Goal: Transaction & Acquisition: Purchase product/service

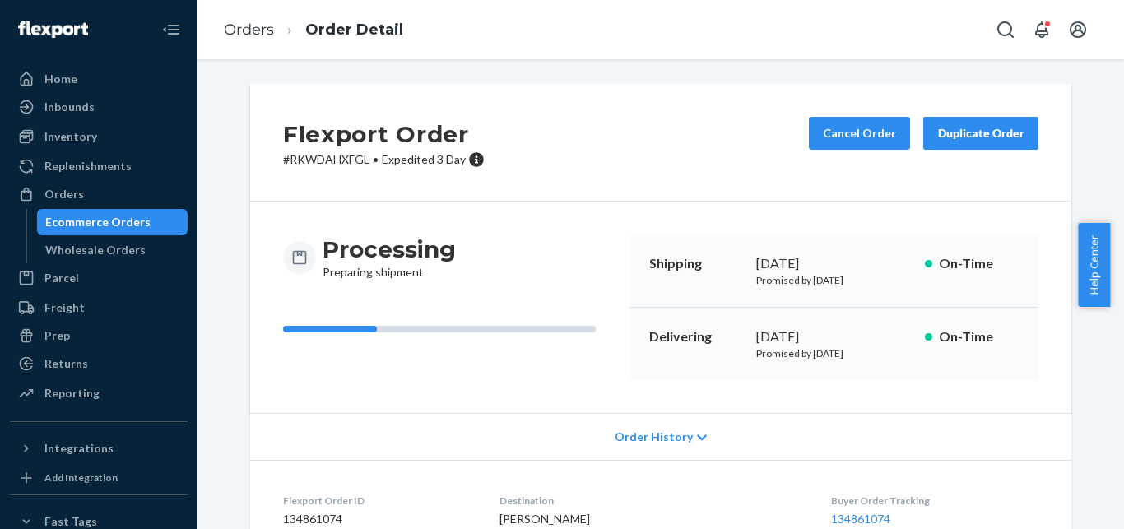
click at [152, 187] on div "Orders" at bounding box center [99, 194] width 174 height 23
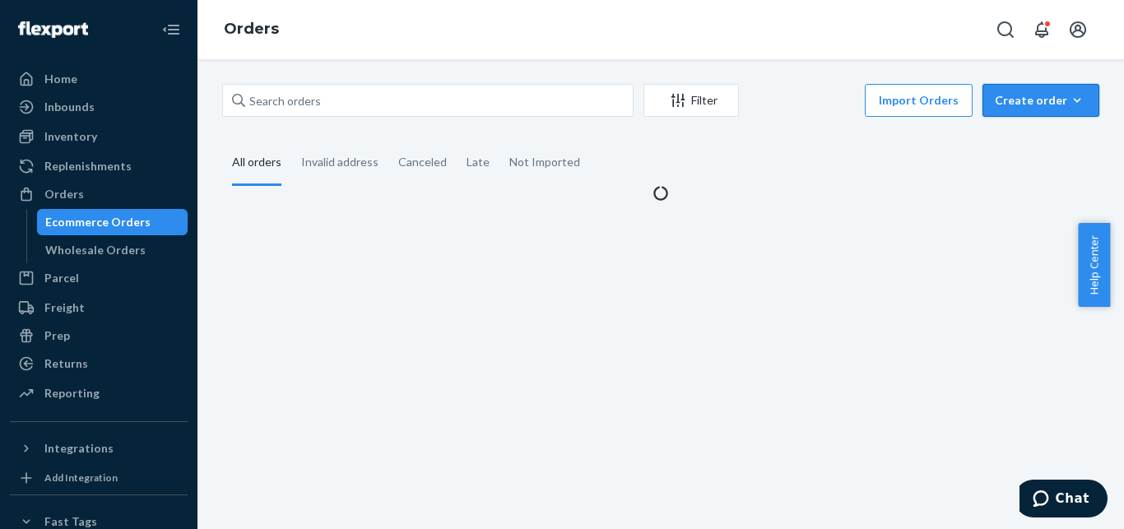
click at [1013, 106] on div "Create order" at bounding box center [1041, 100] width 92 height 16
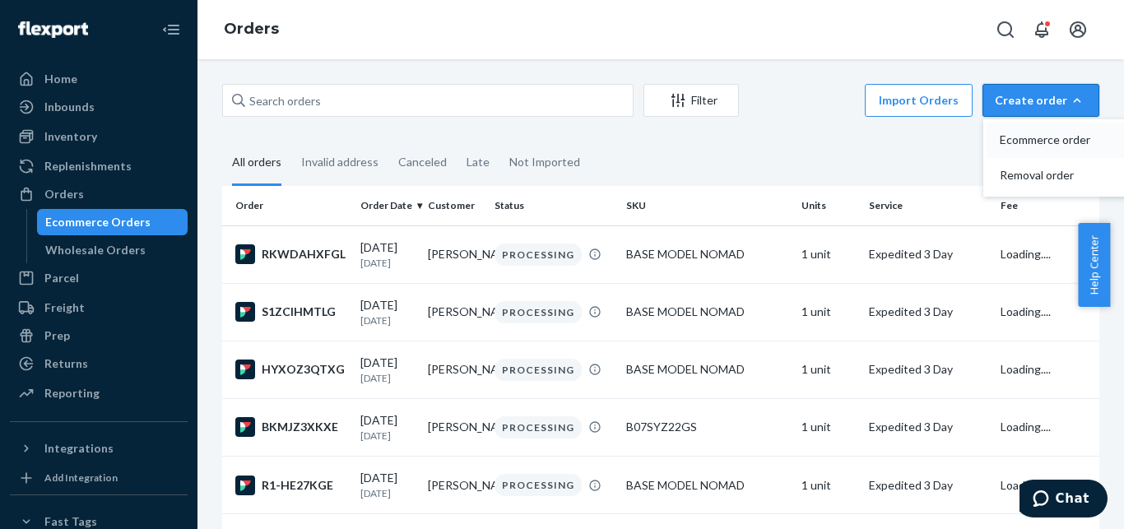
click at [1014, 137] on span "Ecommerce order" at bounding box center [1051, 140] width 102 height 12
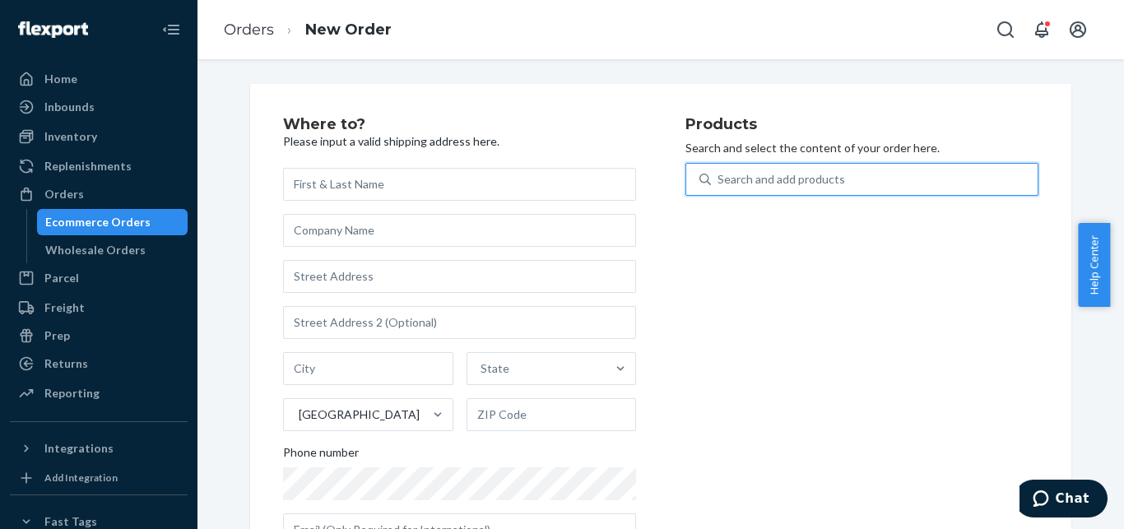
click at [848, 170] on div "Search and add products" at bounding box center [874, 180] width 327 height 30
click at [719, 171] on input "0 results available. Use Up and Down to choose options, press Enter to select t…" at bounding box center [719, 179] width 2 height 16
paste input "SOFT CASE COOLER BLUE"
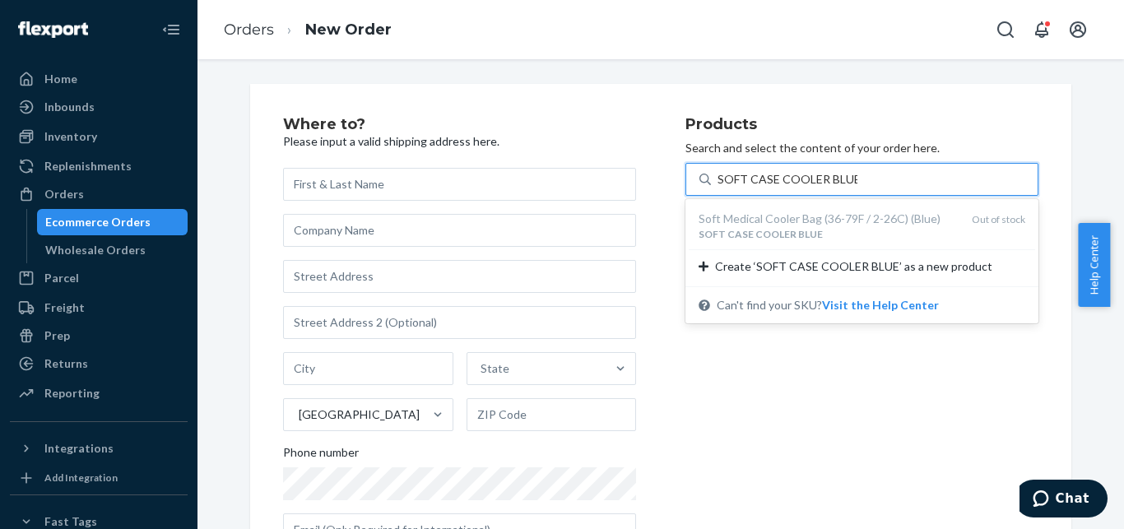
type input "SOFT CASE COOLER BLUE"
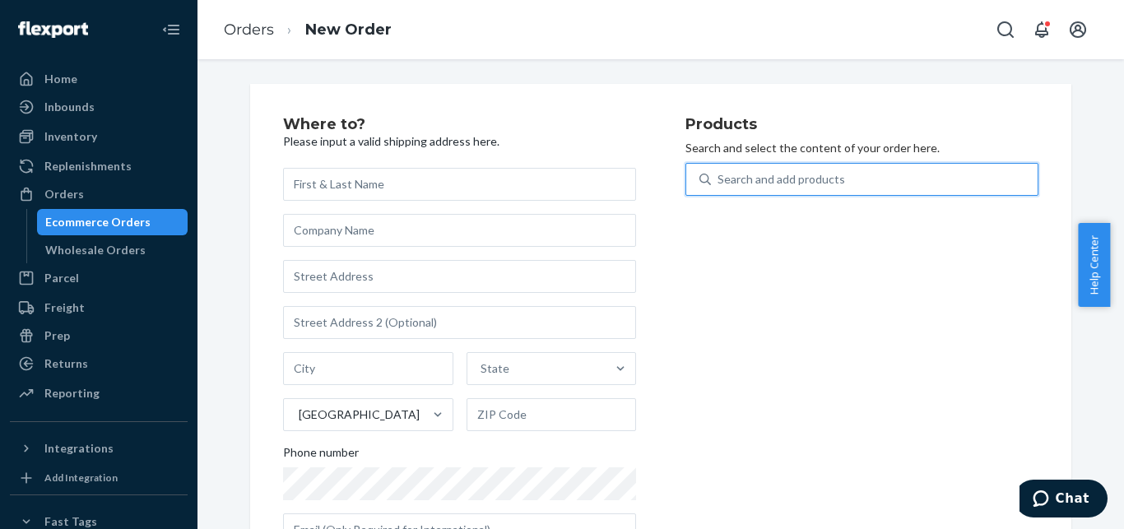
paste input "[MEDICAL_DATA] COOLER BLUE"
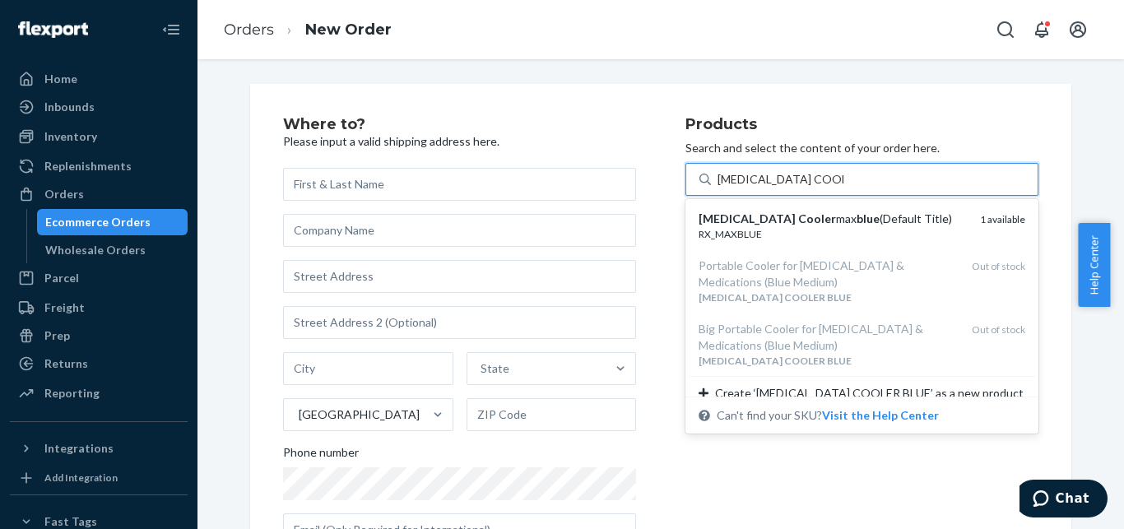
type input "[MEDICAL_DATA] COOLER BLUE"
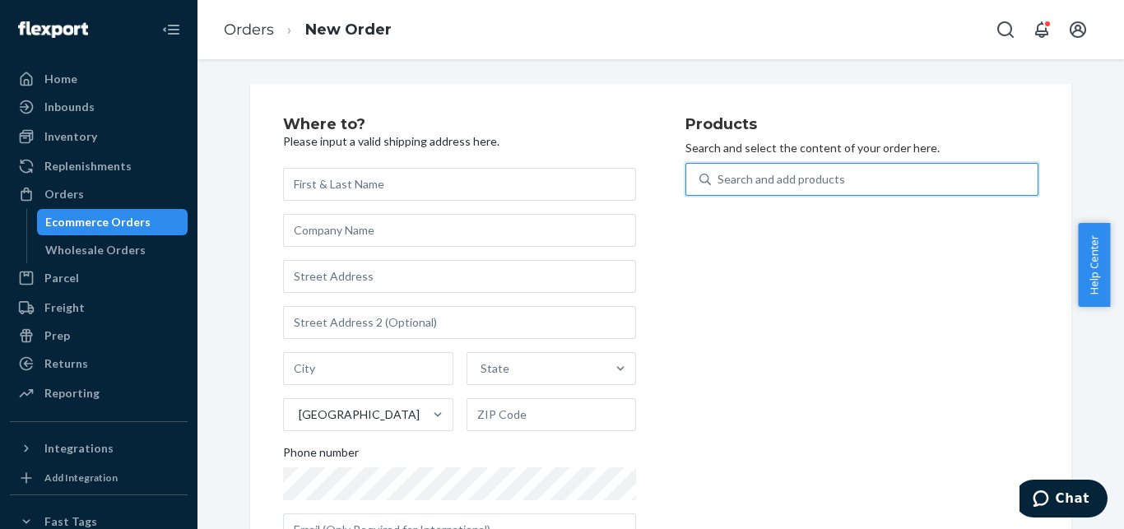
paste input "MEDIUM GEL FOR NOMAD MODEL"
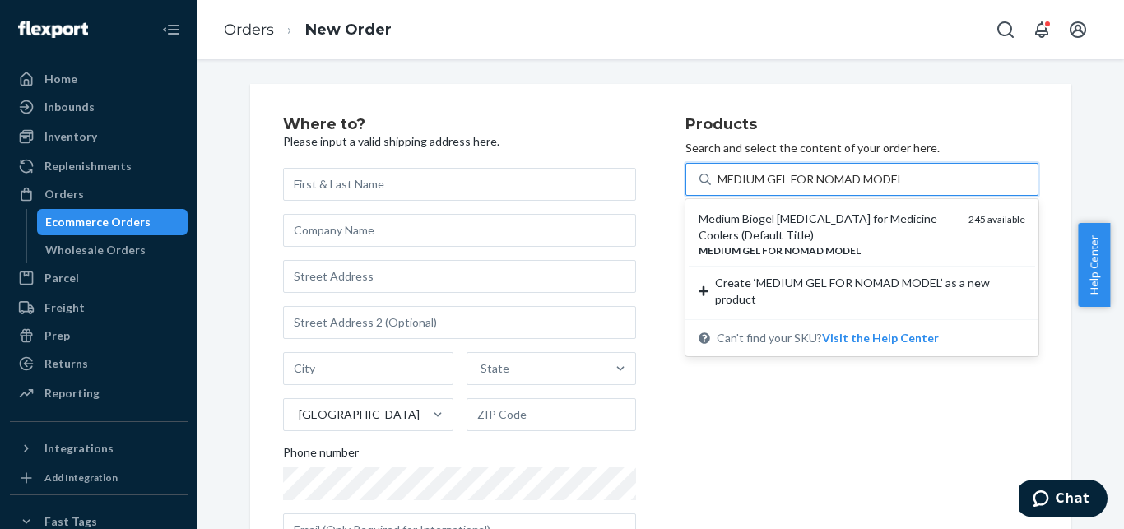
type input "MEDIUM GEL FOR NOMAD MODEL"
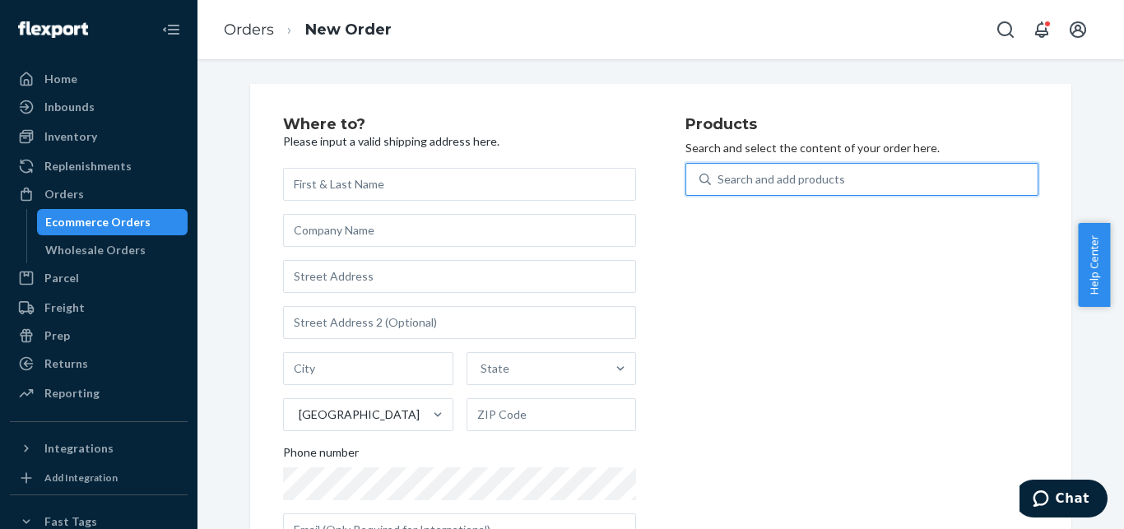
paste input "SKUINSULIN COOLER NORMAL LID RED"
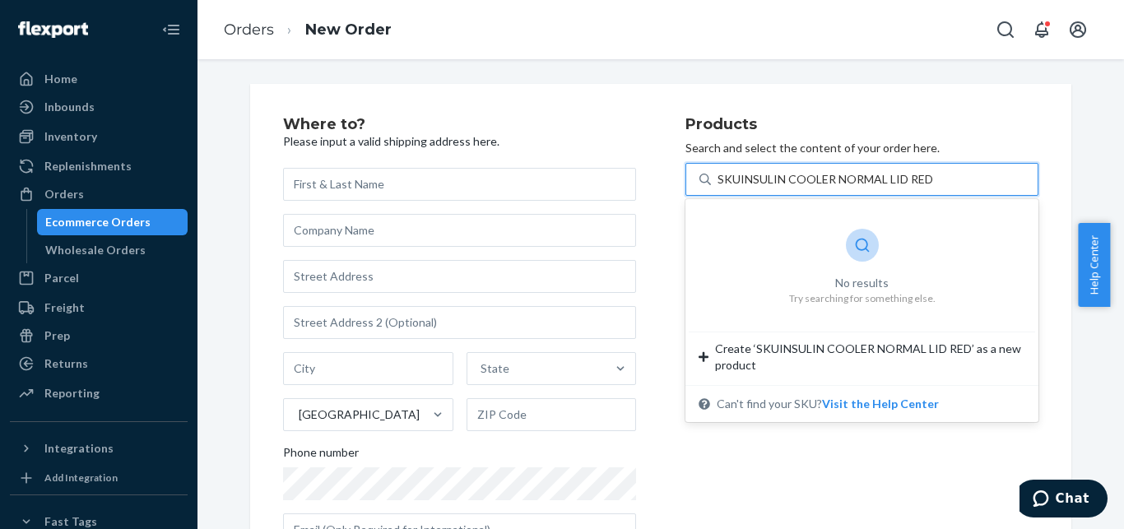
click at [732, 182] on input "SKUINSULIN COOLER NORMAL LID RED" at bounding box center [825, 179] width 215 height 16
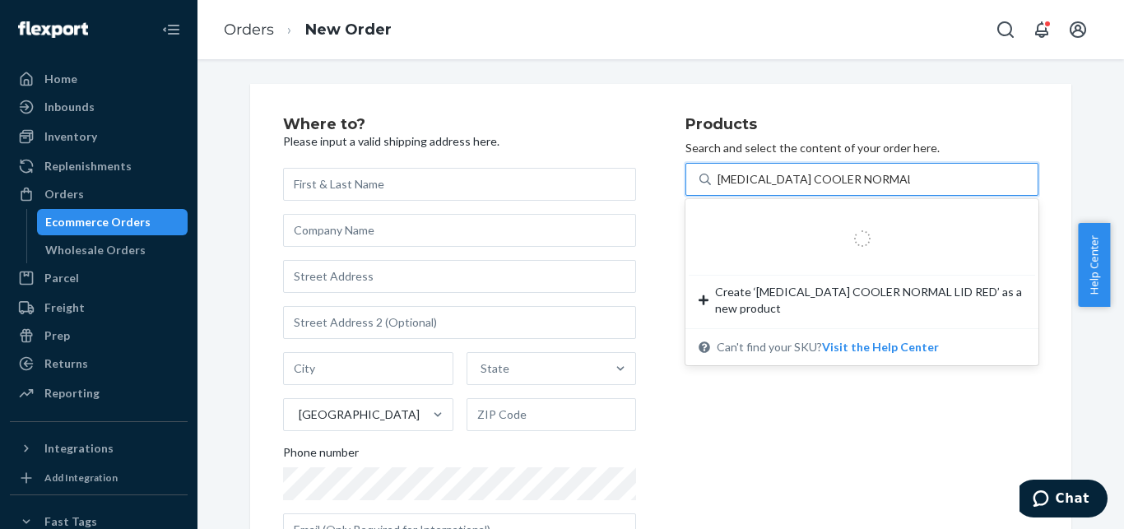
type input "[MEDICAL_DATA] COOLER NORMAL LID RED"
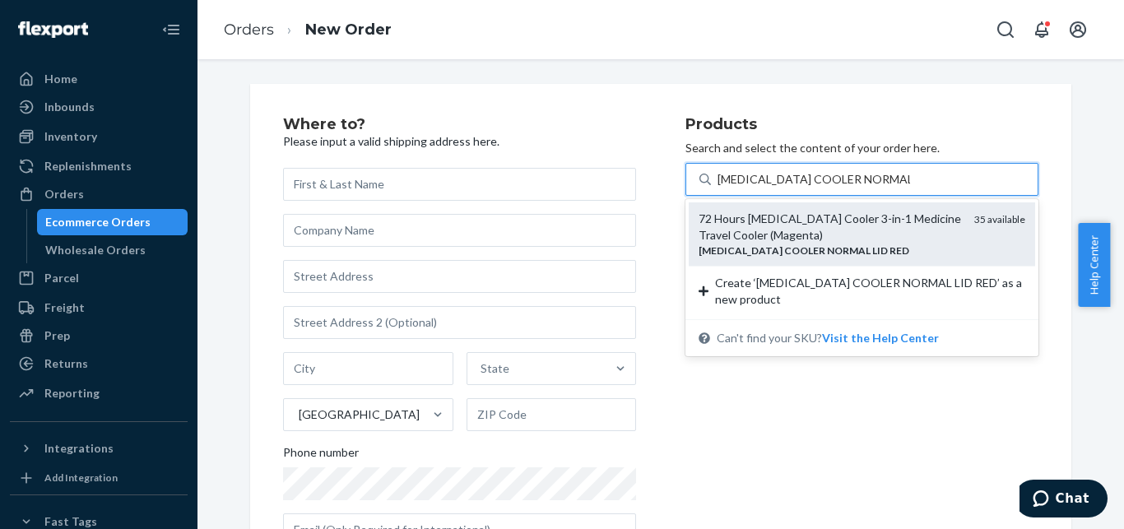
click at [809, 230] on div "72 Hours [MEDICAL_DATA] Cooler 3-in-1 Medicine Travel Cooler (Magenta)" at bounding box center [830, 227] width 263 height 33
click at [809, 188] on input "[MEDICAL_DATA] COOLER NORMAL LID RED" at bounding box center [814, 179] width 193 height 16
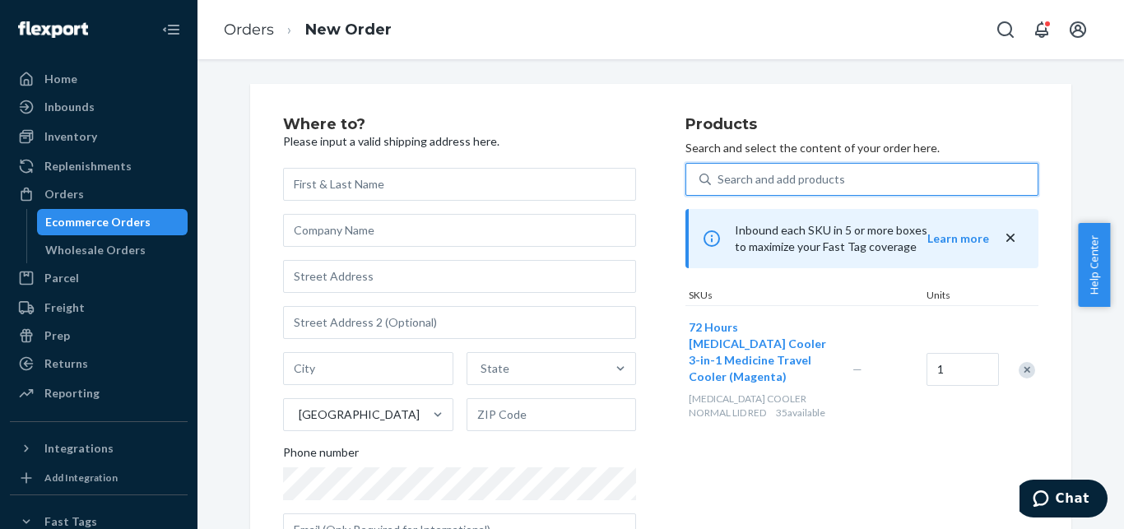
click at [861, 175] on div "Search and add products" at bounding box center [874, 180] width 327 height 30
click at [719, 175] on input "0 results available. Select is focused ,type to refine list, press Down to open…" at bounding box center [719, 179] width 2 height 16
paste input "MEDIUM GEL FOR NOMAD MODEL"
type input "MEDIUM GEL FOR NOMAD MODEL"
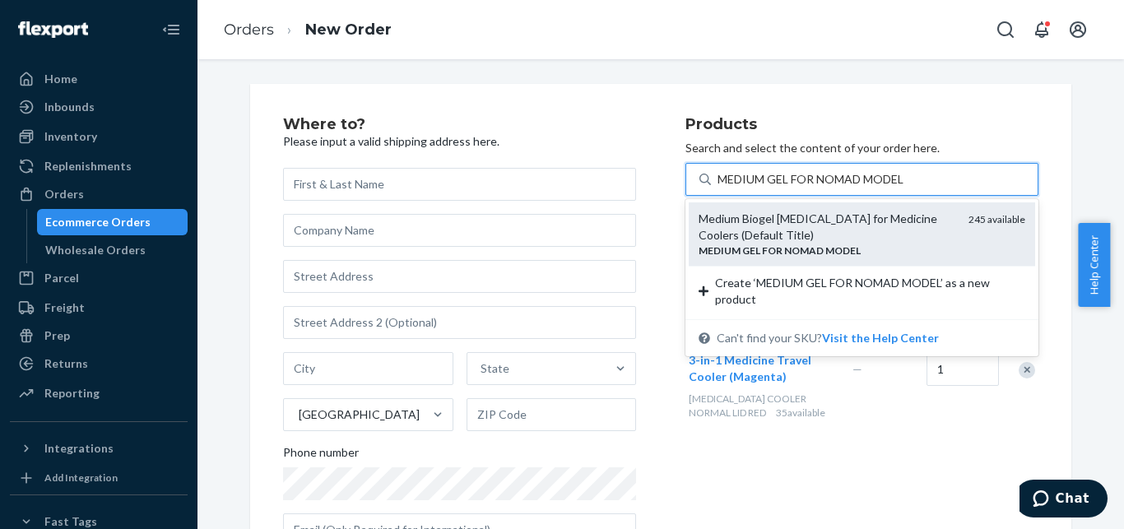
click at [808, 221] on div "Medium Biogel [MEDICAL_DATA] for Medicine Coolers (Default Title)" at bounding box center [827, 227] width 257 height 33
click at [808, 188] on input "MEDIUM GEL FOR NOMAD MODEL" at bounding box center [812, 179] width 189 height 16
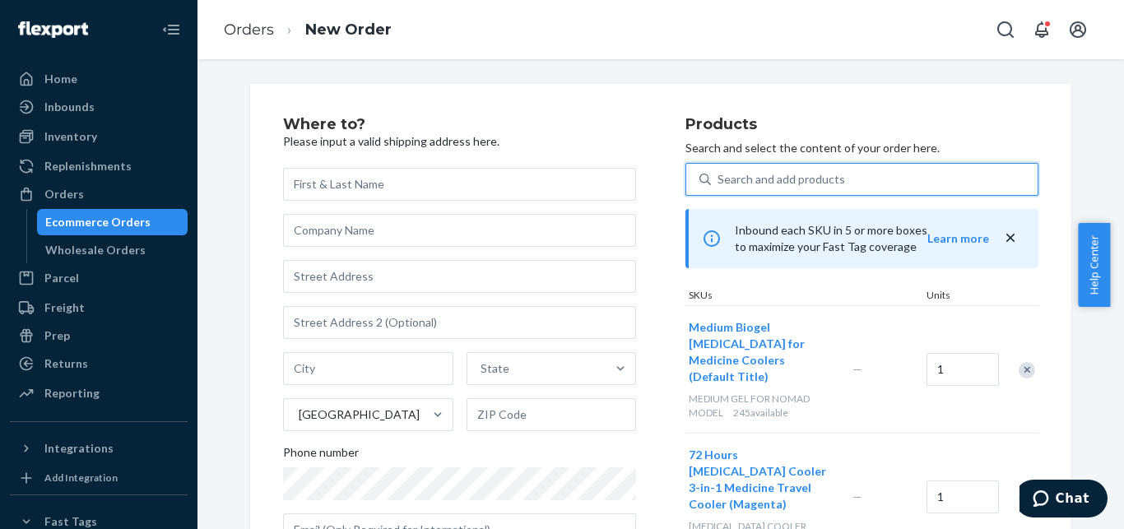
scroll to position [63, 0]
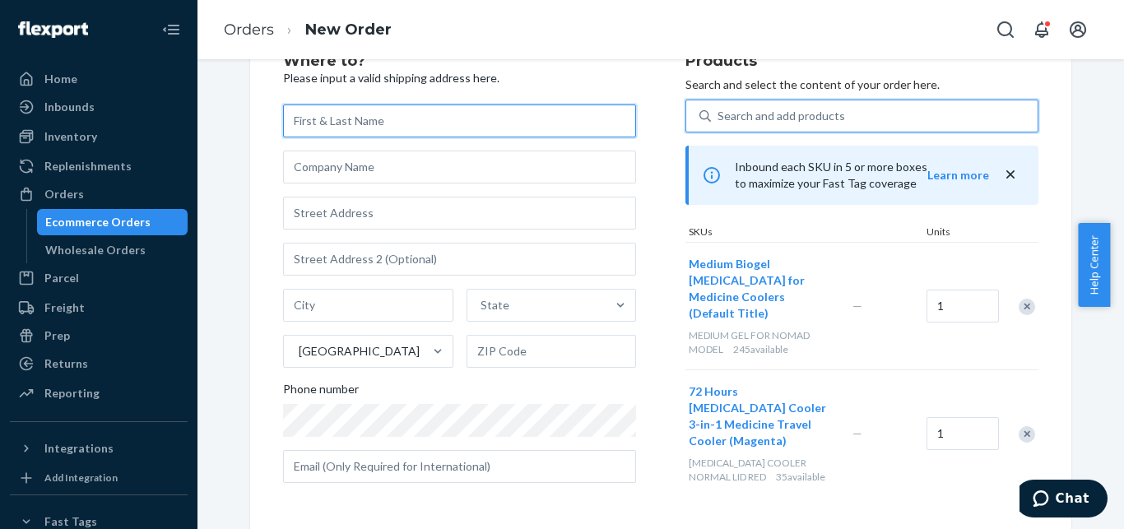
click at [364, 117] on input "text" at bounding box center [459, 121] width 353 height 33
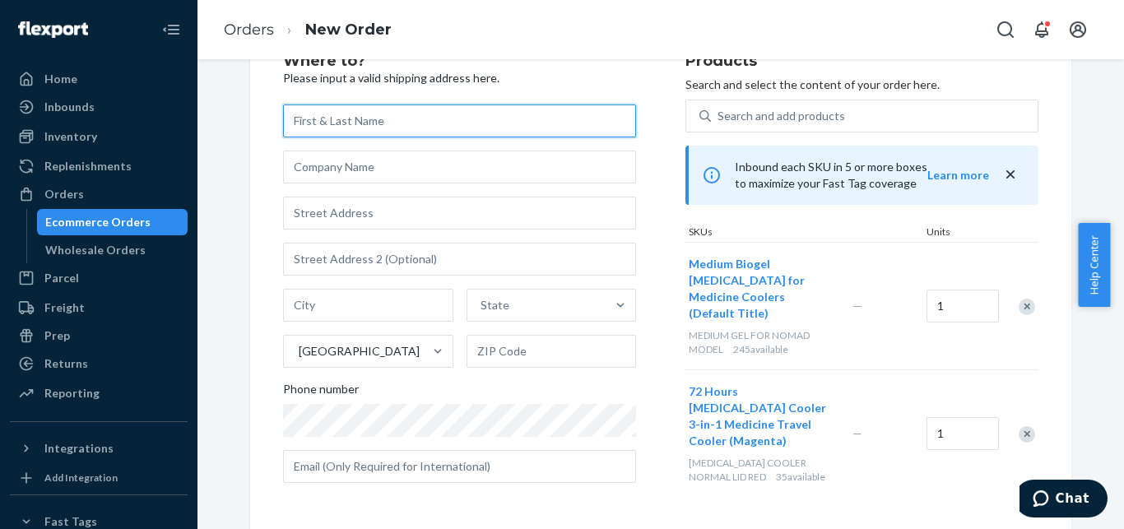
paste input "[PERSON_NAME]"
paste input "Fox"
type input "[PERSON_NAME]"
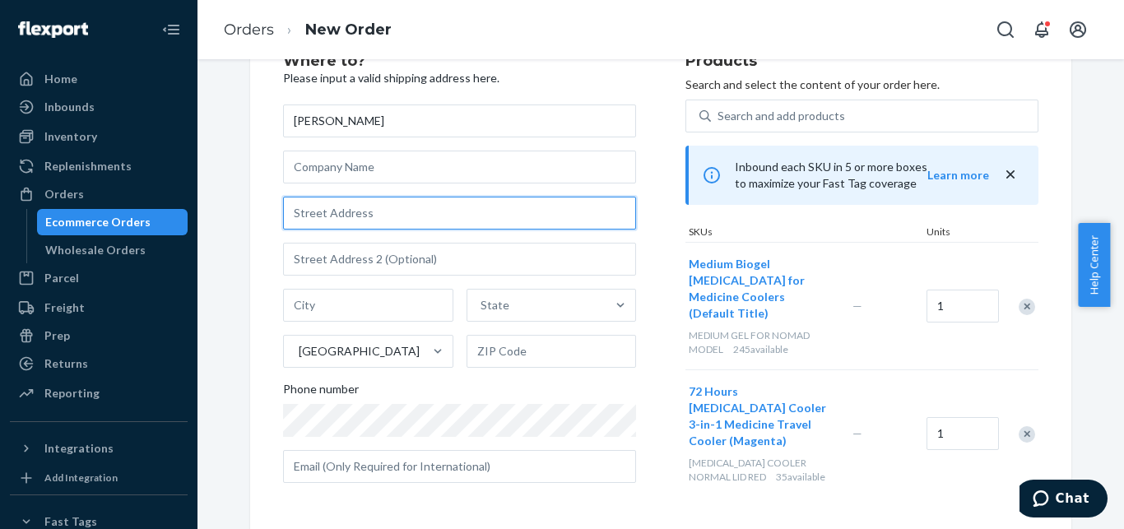
click at [412, 221] on input "text" at bounding box center [459, 213] width 353 height 33
paste input "[STREET_ADDRESS][PERSON_NAME] NE"
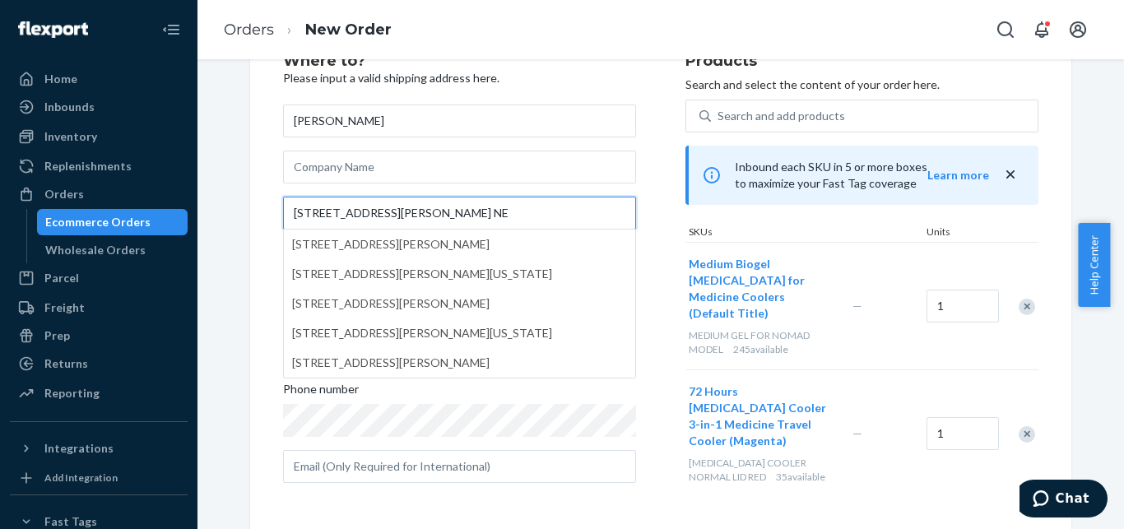
type input "[STREET_ADDRESS][PERSON_NAME] NE"
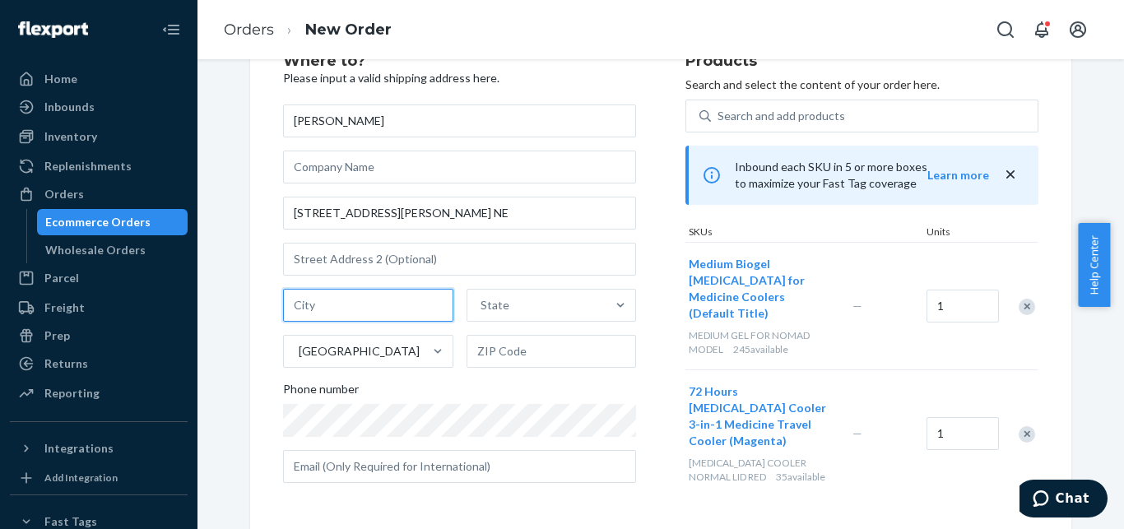
click at [393, 301] on input "text" at bounding box center [368, 305] width 170 height 33
paste input "[GEOGRAPHIC_DATA]"
type input "[GEOGRAPHIC_DATA]"
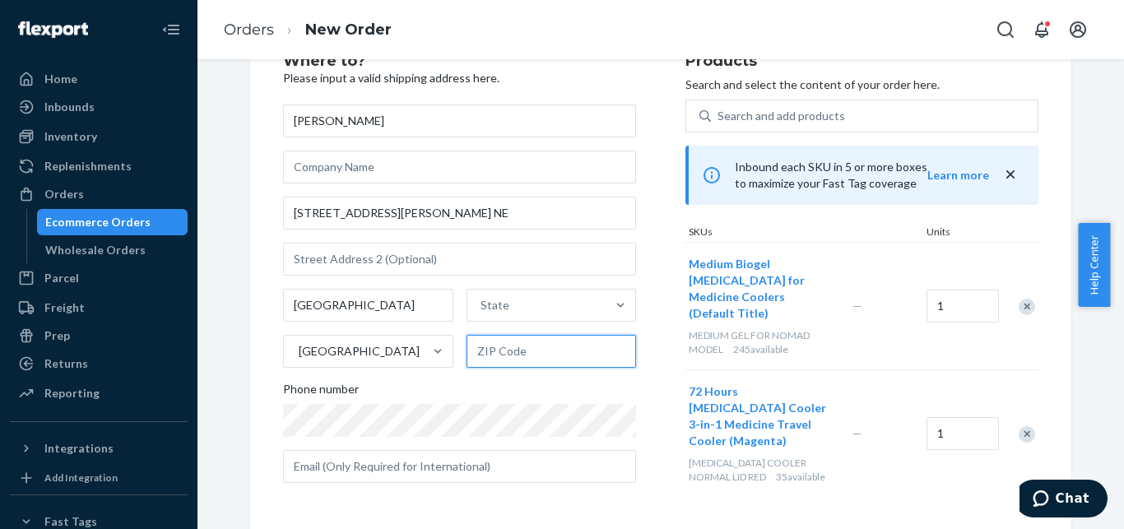
click at [509, 352] on input "text" at bounding box center [552, 351] width 170 height 33
paste input "87110"
type input "87110"
click at [565, 295] on div "State" at bounding box center [536, 305] width 139 height 33
click at [482, 297] on input "State" at bounding box center [482, 305] width 2 height 16
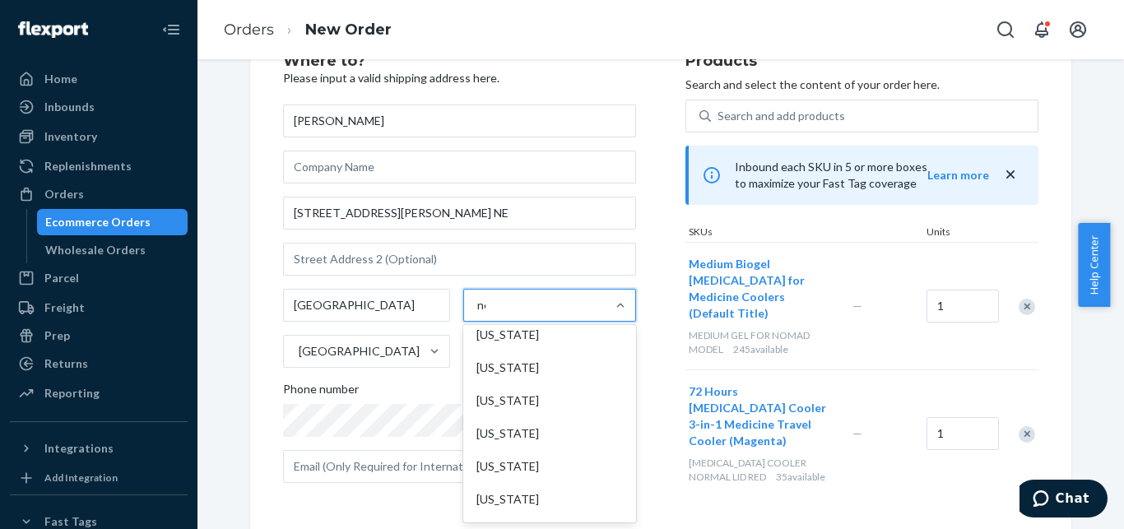
scroll to position [0, 0]
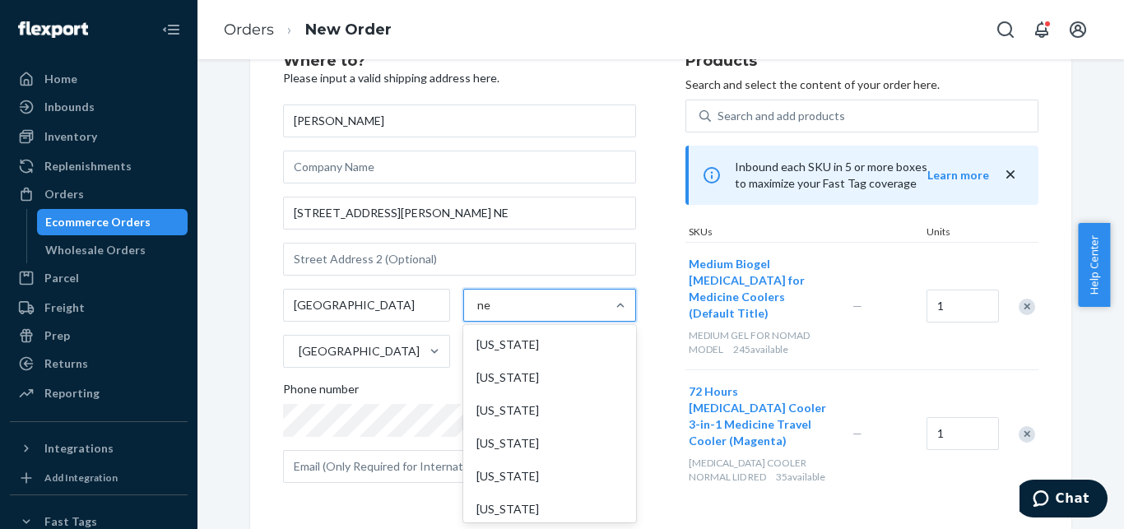
type input "new"
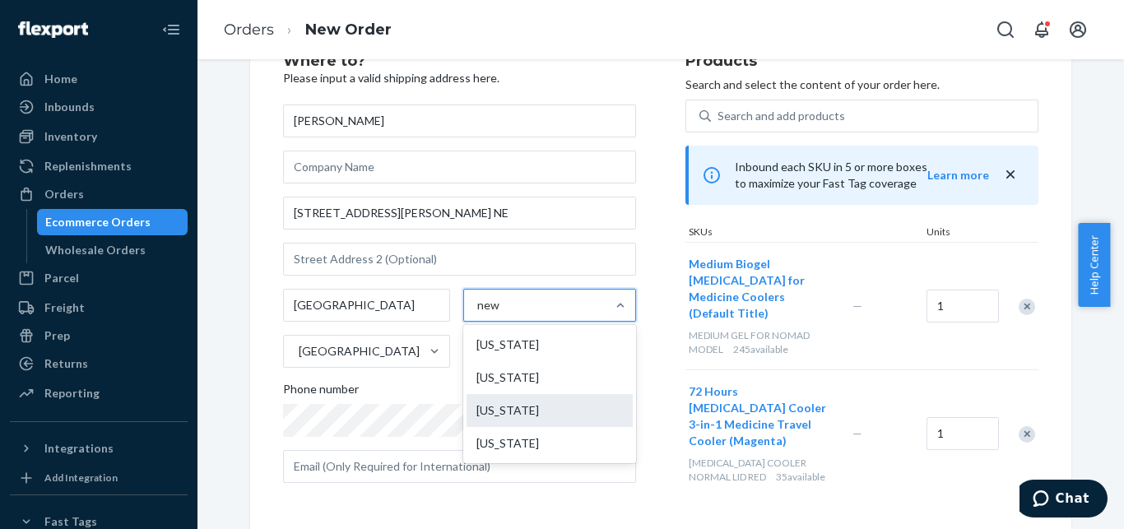
click at [537, 411] on div "[US_STATE]" at bounding box center [550, 410] width 166 height 33
click at [500, 314] on input "new" at bounding box center [488, 305] width 23 height 16
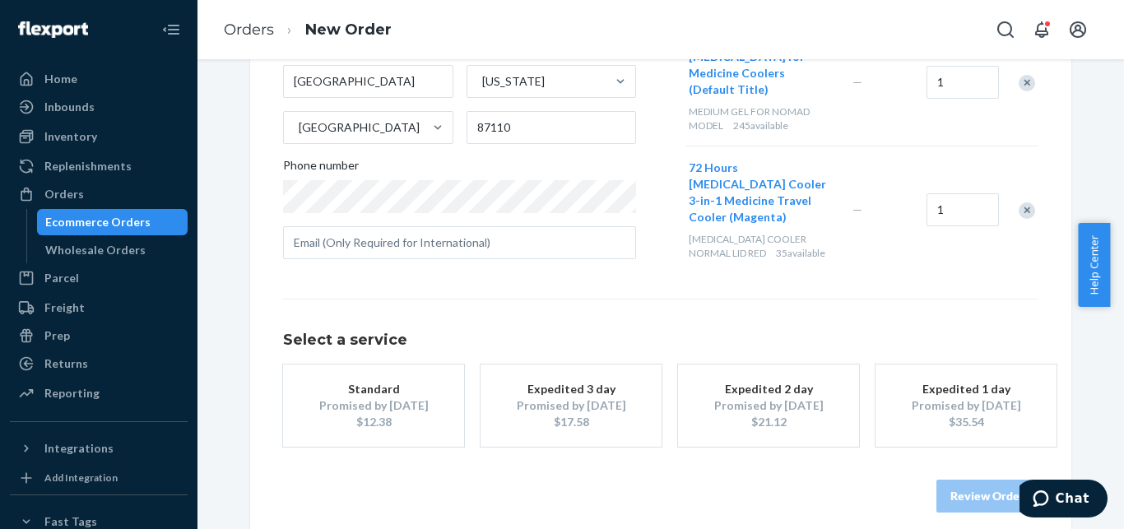
scroll to position [303, 0]
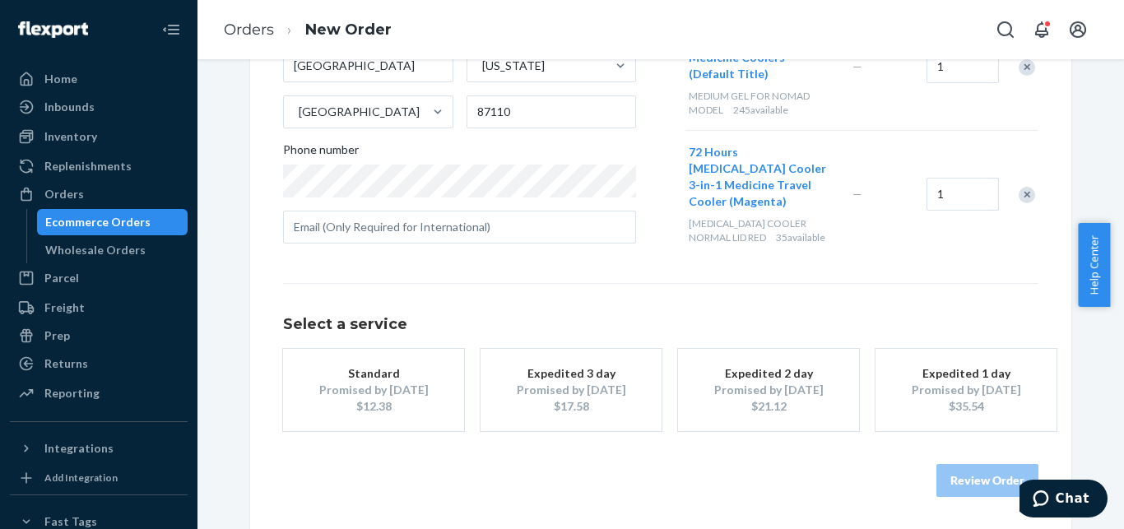
click at [578, 384] on div "Promised by [DATE]" at bounding box center [571, 390] width 132 height 16
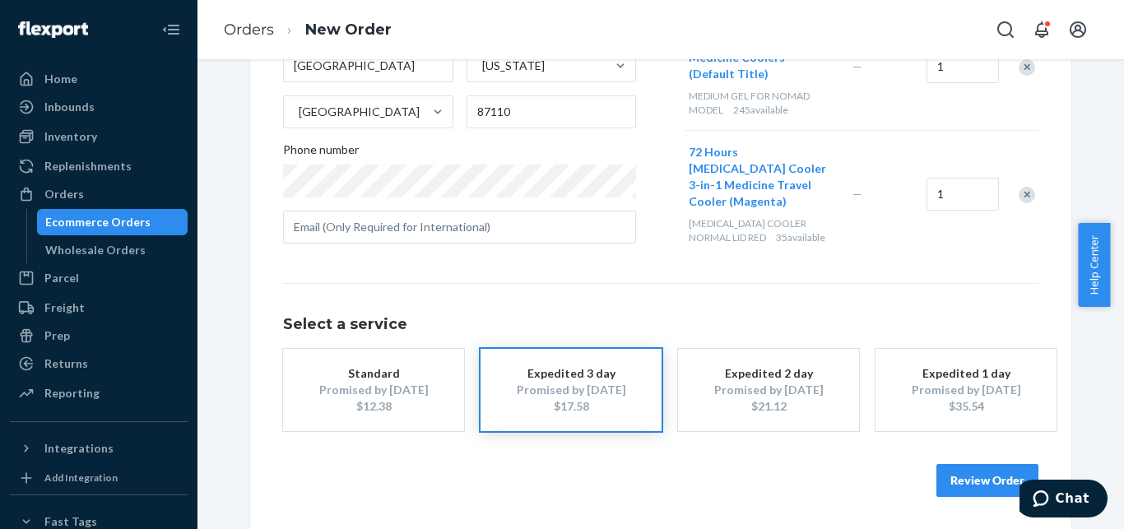
click at [950, 472] on button "Review Order" at bounding box center [988, 480] width 102 height 33
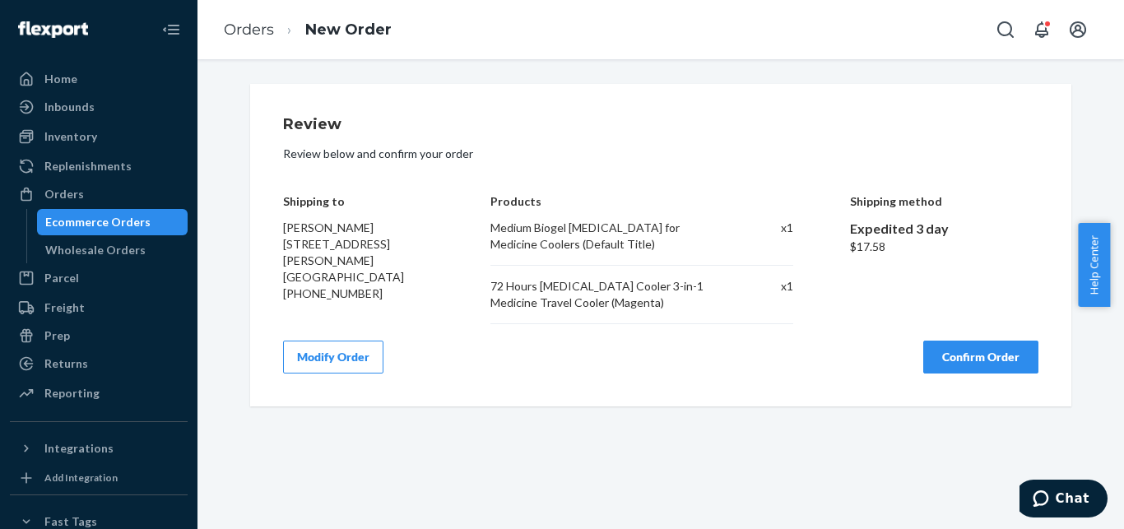
scroll to position [0, 0]
click at [984, 353] on button "Confirm Order" at bounding box center [980, 357] width 115 height 33
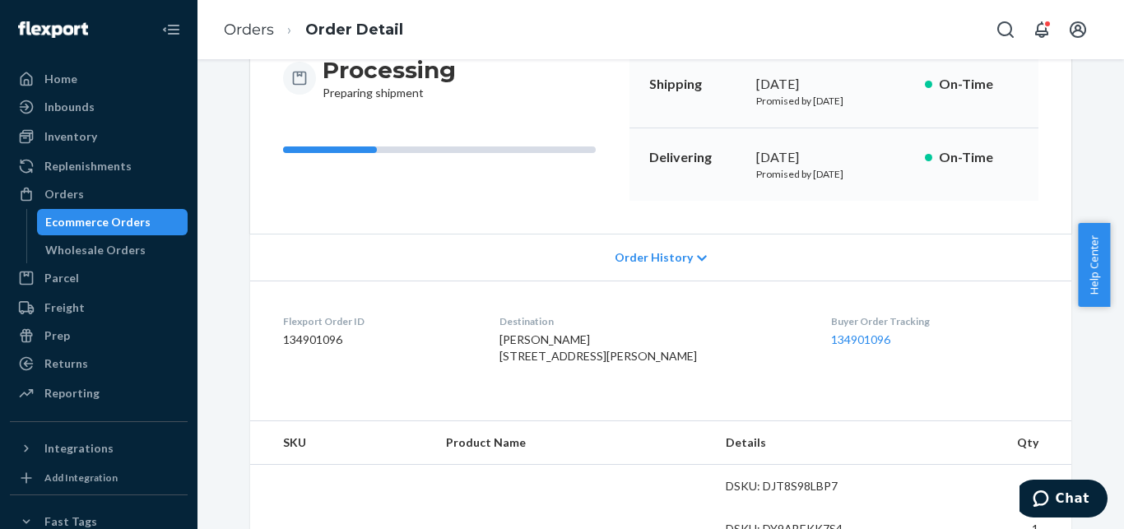
scroll to position [189, 0]
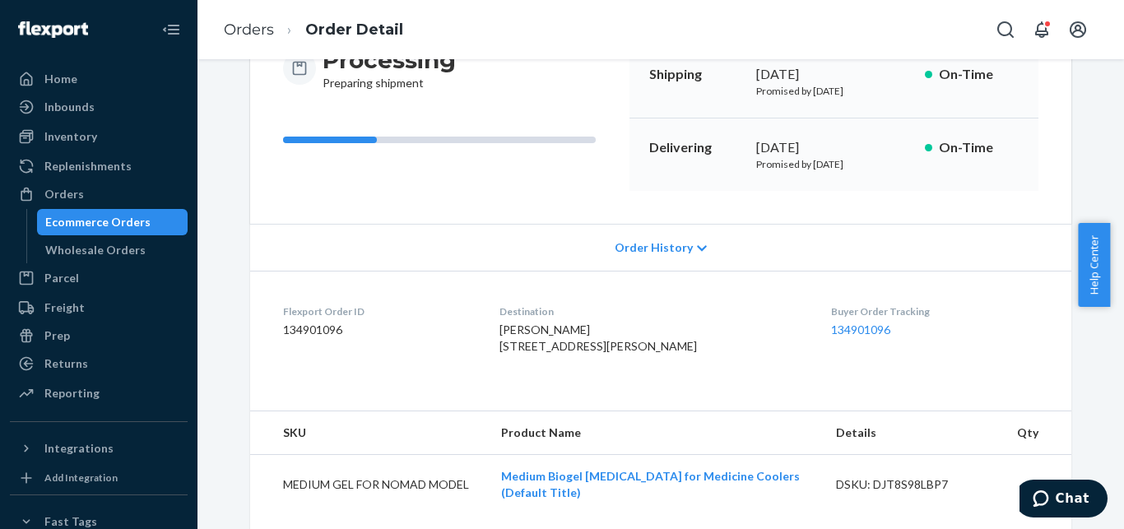
drag, startPoint x: 746, startPoint y: 166, endPoint x: 881, endPoint y: 172, distance: 135.1
click at [881, 172] on div "Delivering [DATE] Promised by [DATE] On-Time" at bounding box center [834, 155] width 409 height 72
copy p "Promised by [DATE]"
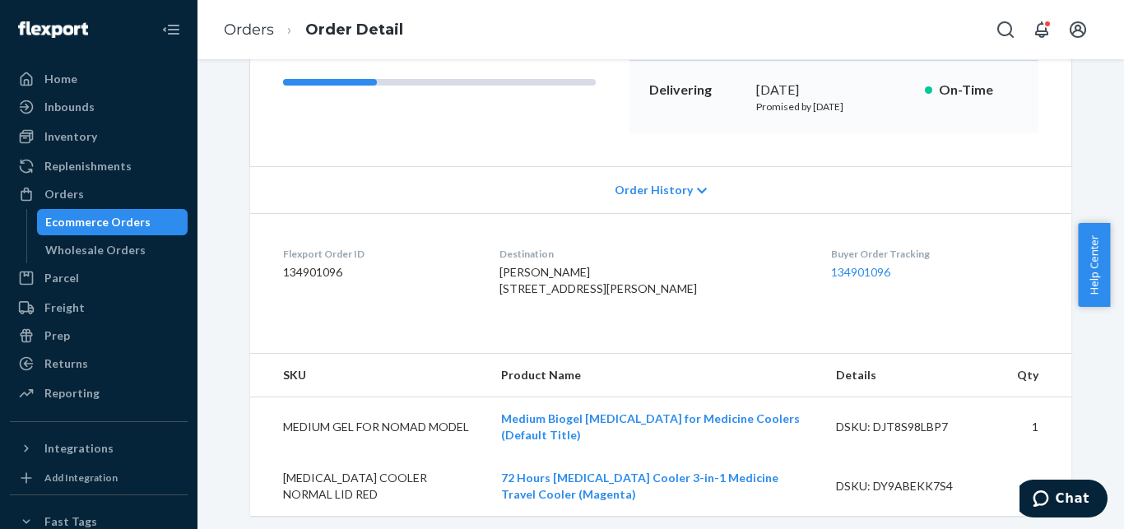
scroll to position [246, 0]
click at [136, 185] on div "Orders" at bounding box center [99, 194] width 174 height 23
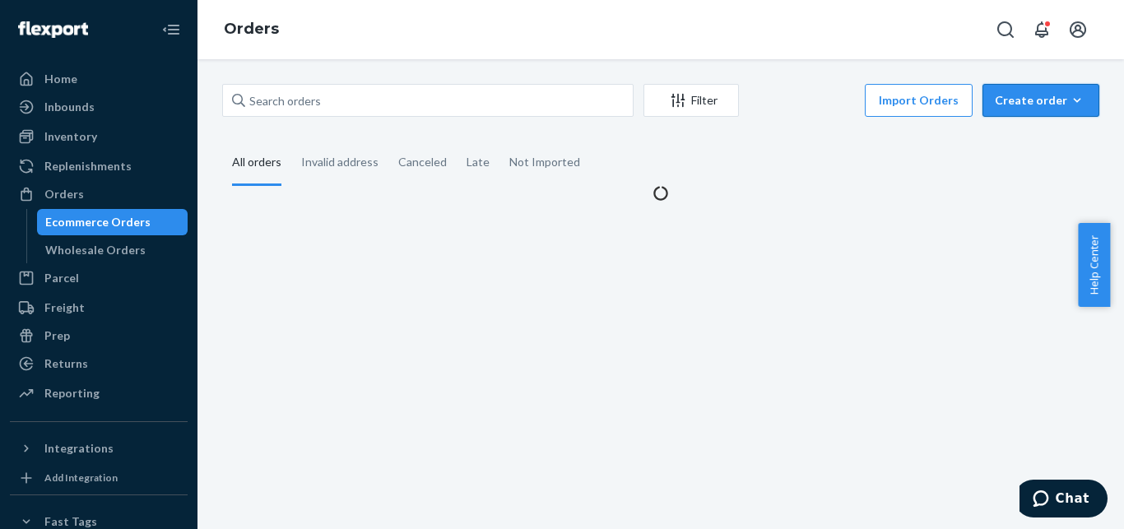
click at [1026, 100] on div "Create order" at bounding box center [1041, 100] width 92 height 16
click at [1026, 137] on span "Ecommerce order" at bounding box center [1051, 140] width 102 height 12
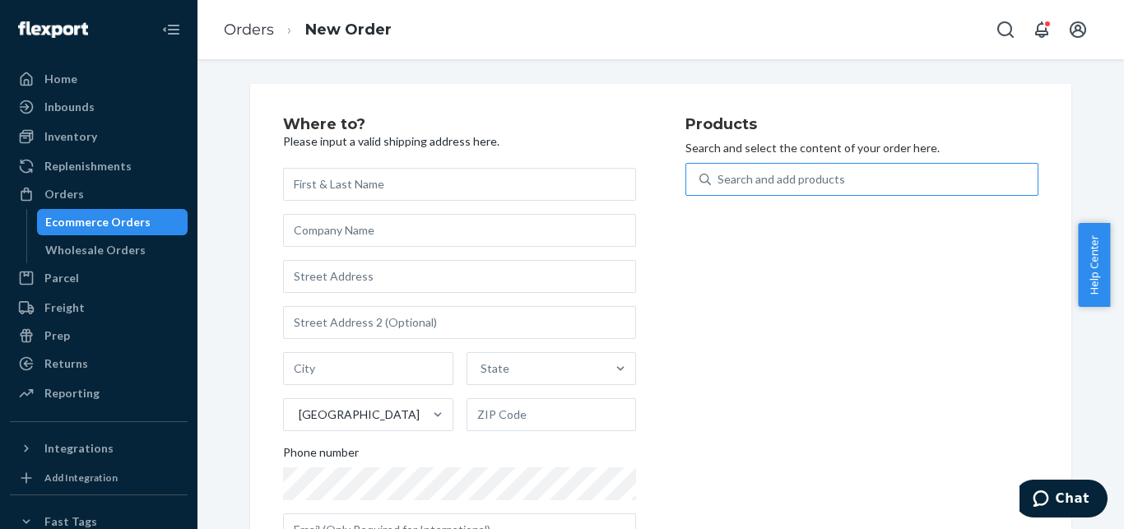
click at [885, 185] on div "Search and add products" at bounding box center [874, 180] width 327 height 30
click at [719, 185] on input "Search and add products" at bounding box center [719, 179] width 2 height 16
paste input "SKUYELLOW_COOLER_SMALL1"
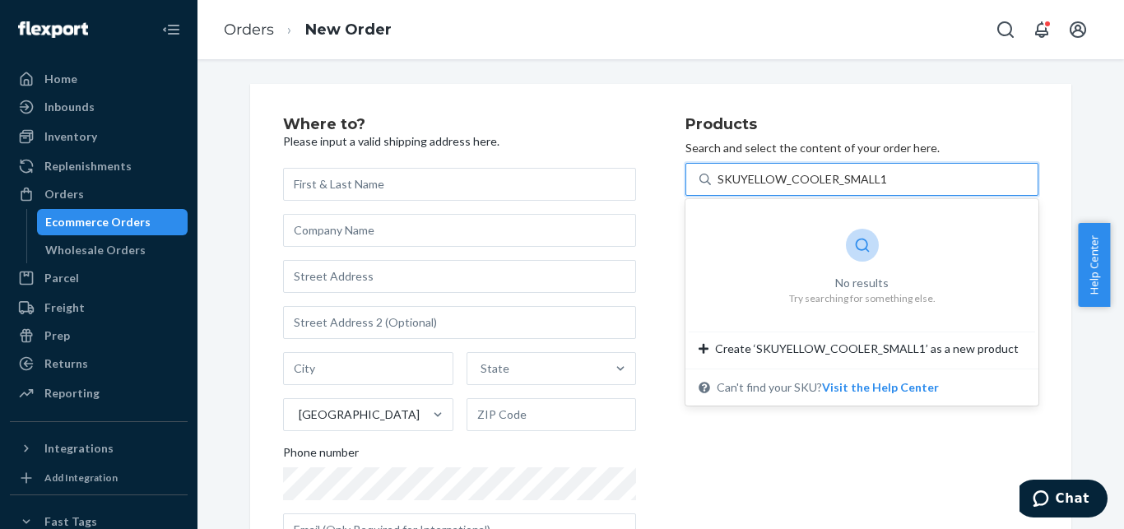
click at [733, 179] on input "SKUYELLOW_COOLER_SMALL1" at bounding box center [802, 179] width 169 height 16
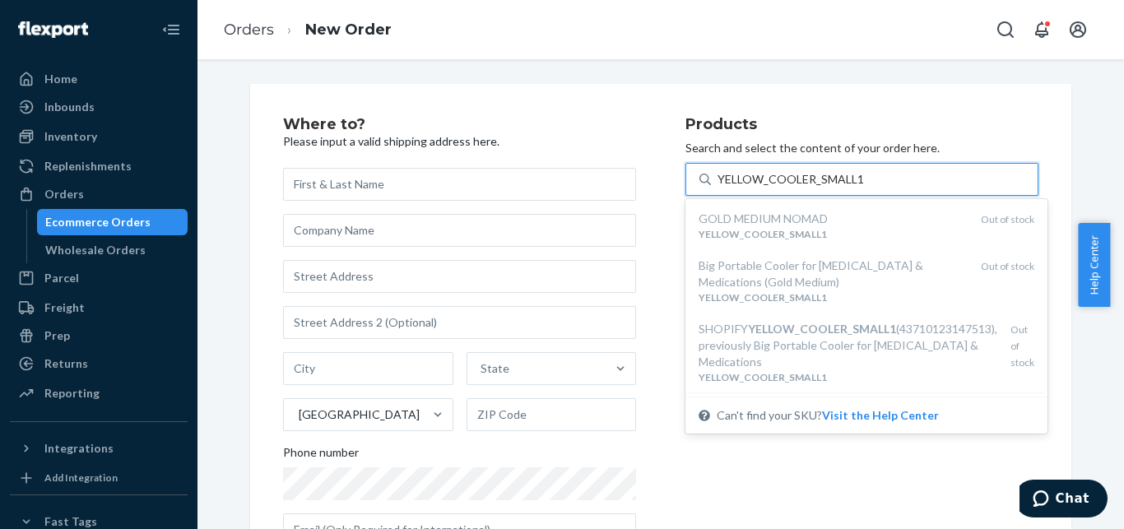
type input "YELLOW_COOLER_SMALL1"
